Goal: Check status: Check status

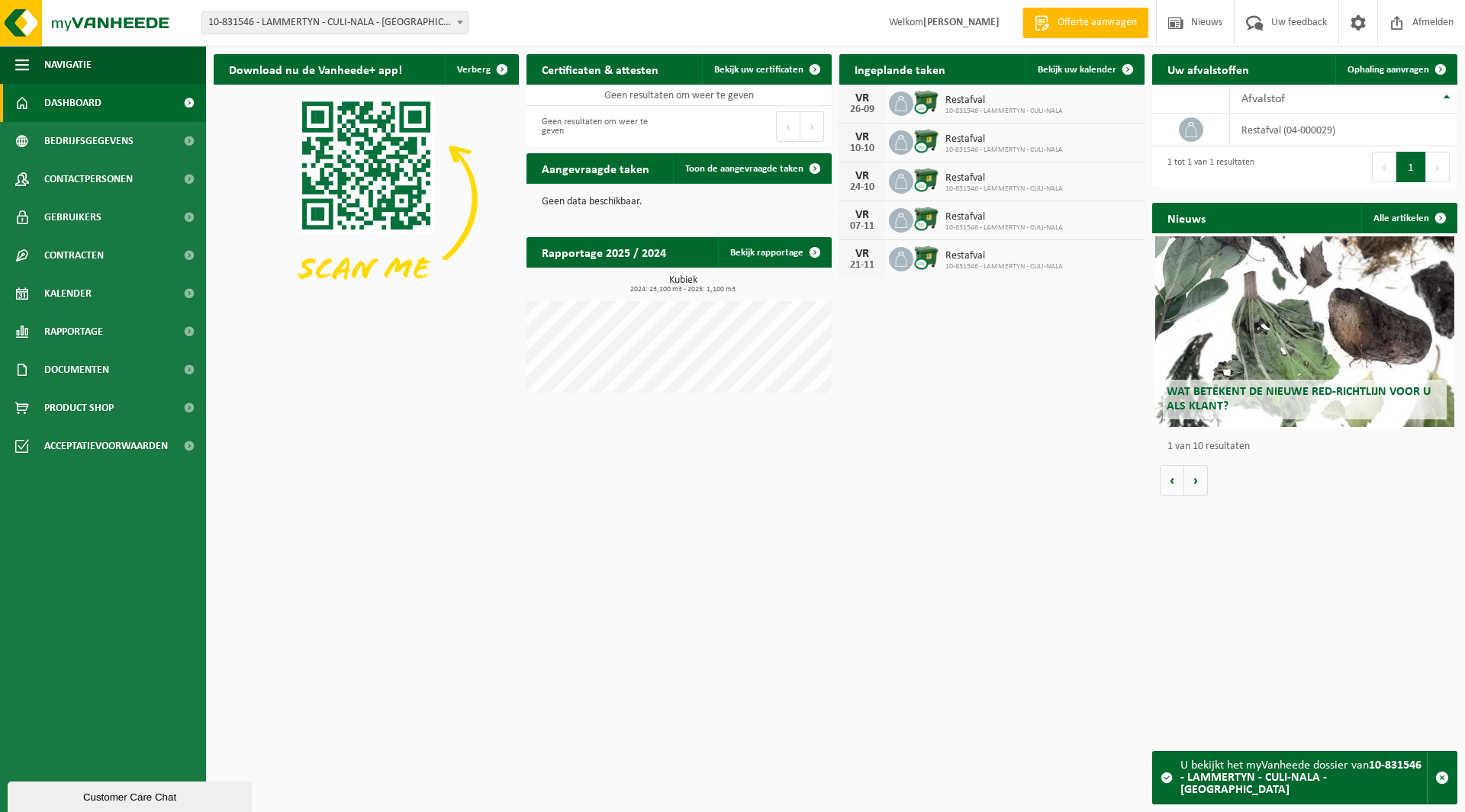
click at [386, 21] on span "10-831546 - LAMMERTYN - CULI-NALA - [GEOGRAPHIC_DATA]" at bounding box center [334, 22] width 265 height 21
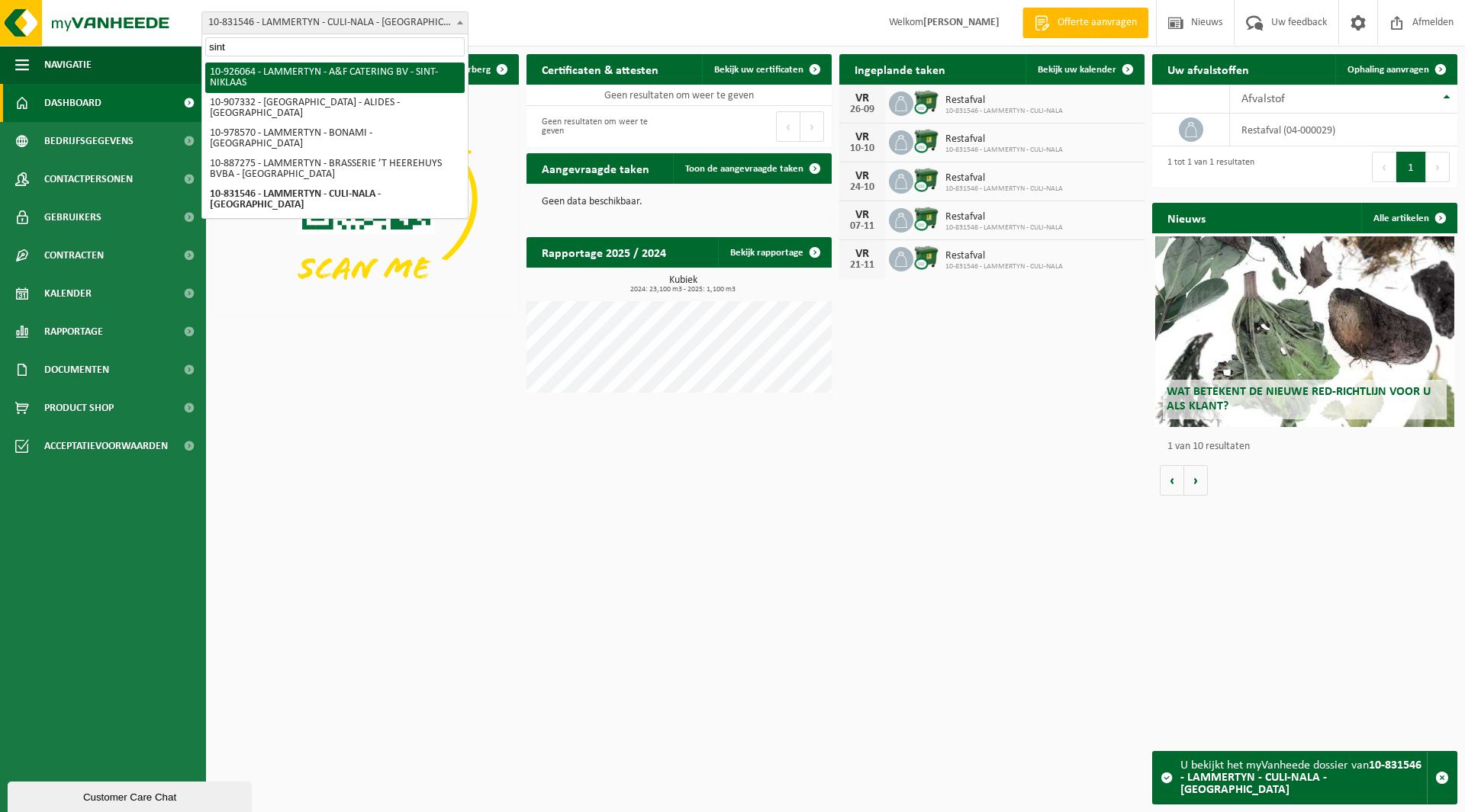
click at [260, 41] on input "sint" at bounding box center [334, 47] width 259 height 19
click at [260, 42] on input "sint" at bounding box center [334, 47] width 259 height 19
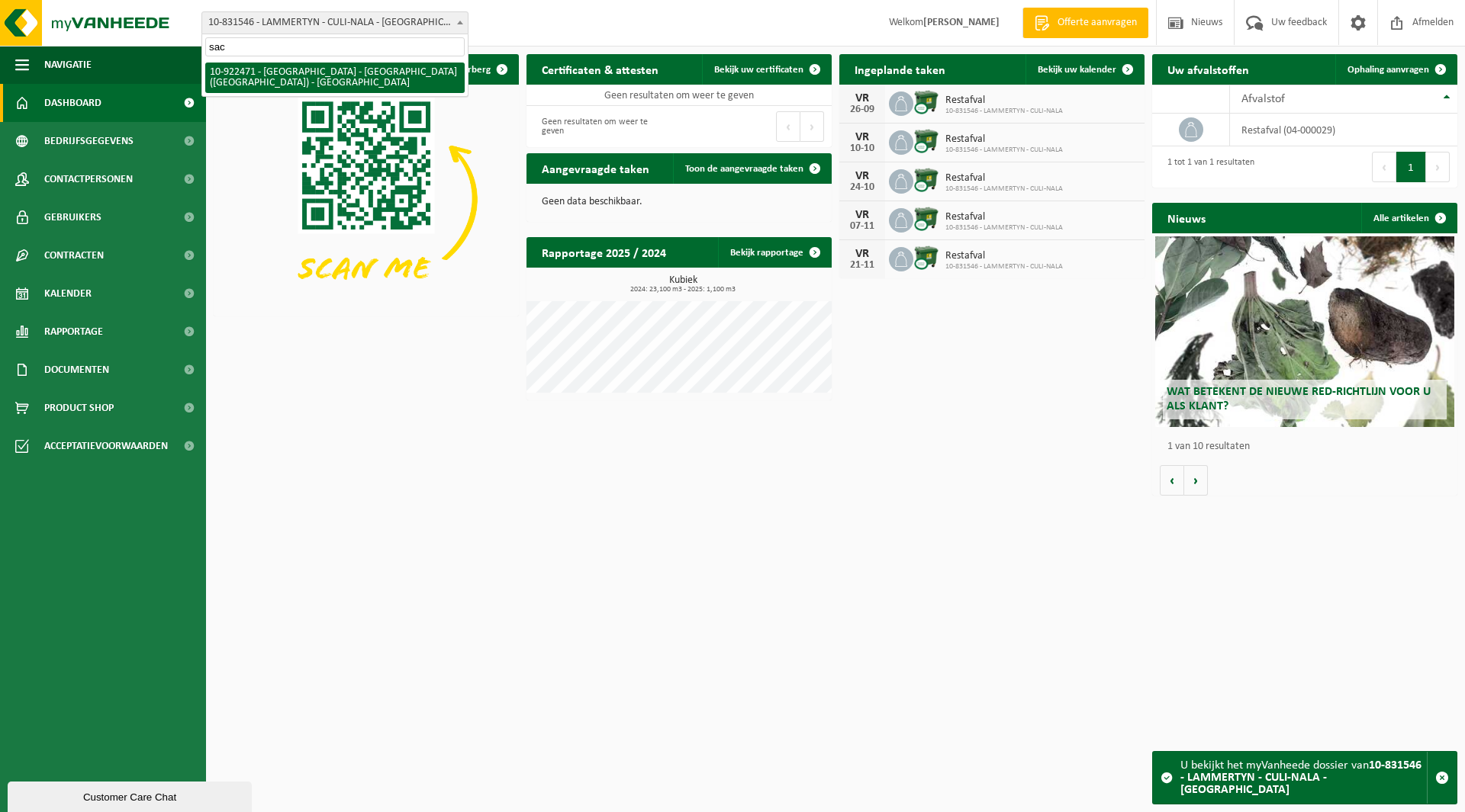
type input "sac"
select select "130555"
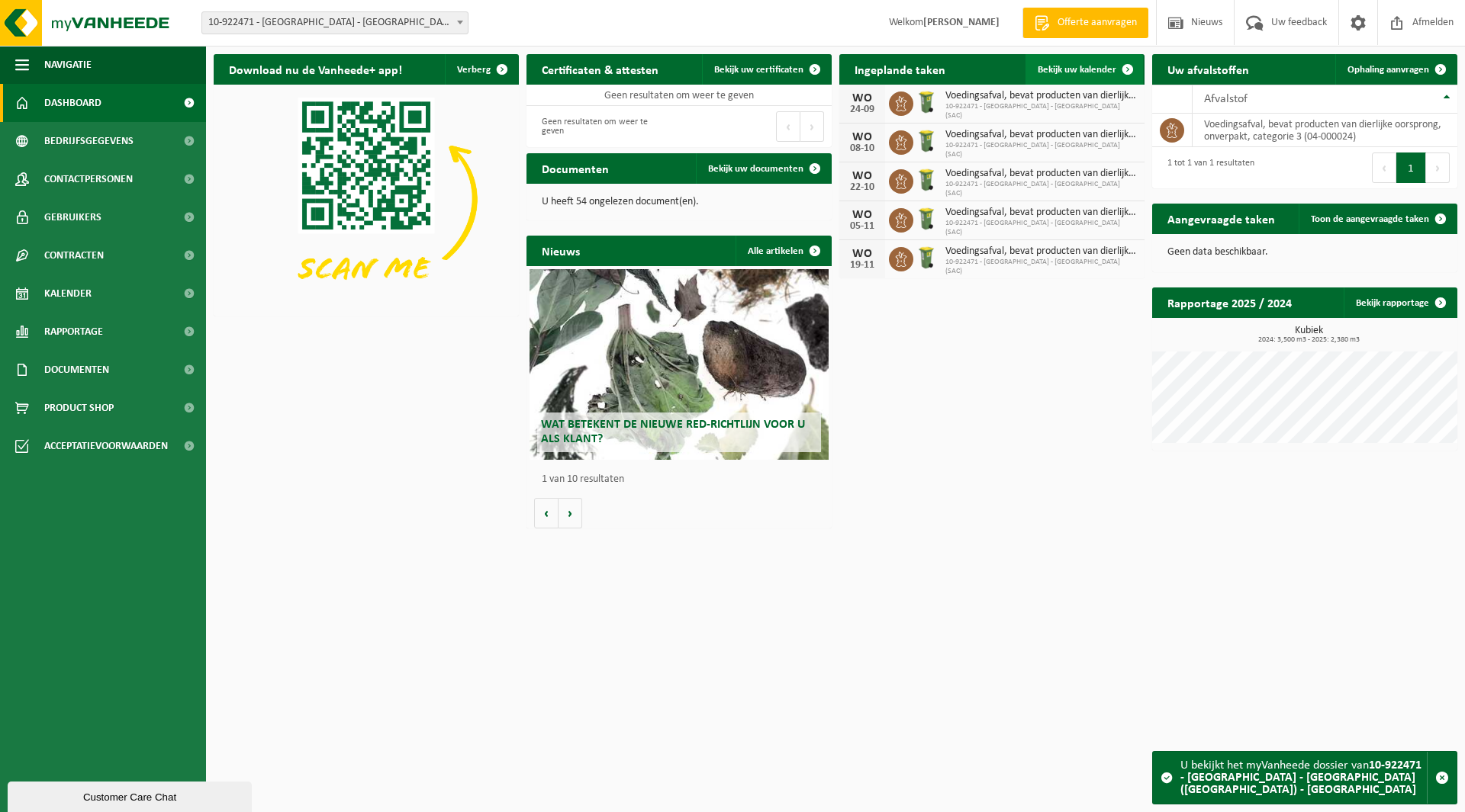
click at [1077, 74] on span "Bekijk uw kalender" at bounding box center [1077, 70] width 79 height 10
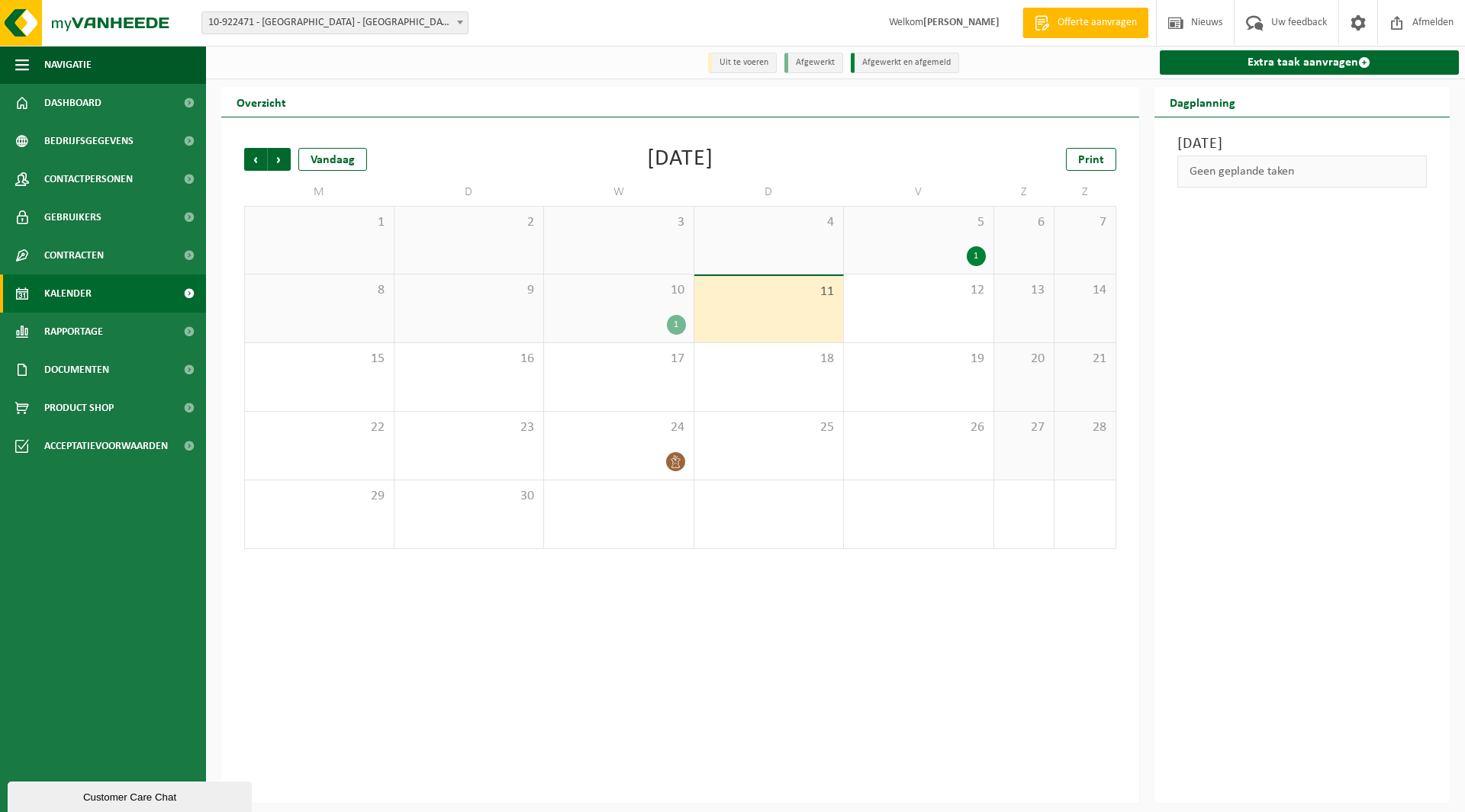
click at [626, 315] on div "10 1" at bounding box center [618, 308] width 150 height 68
